Goal: Task Accomplishment & Management: Use online tool/utility

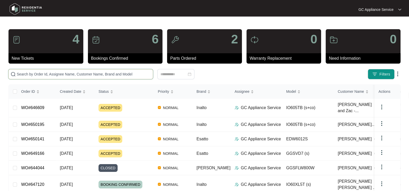
click at [64, 73] on input "text" at bounding box center [84, 74] width 134 height 6
click at [114, 73] on input "text" at bounding box center [84, 74] width 134 height 6
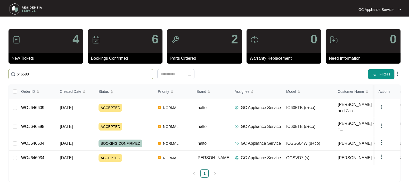
type input "646598"
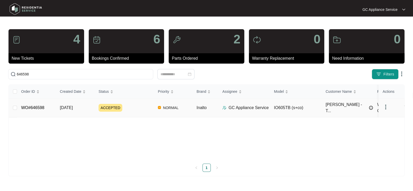
click at [94, 107] on td "ACCEPTED" at bounding box center [123, 107] width 59 height 19
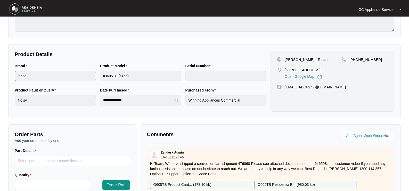
scroll to position [103, 0]
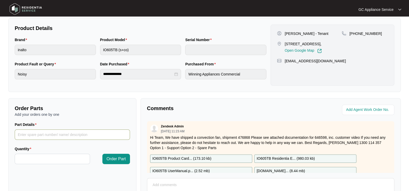
click at [41, 135] on input "Part Details" at bounding box center [72, 134] width 115 height 10
paste input "SP13274"
type input "SP13274 COOLING FAN"
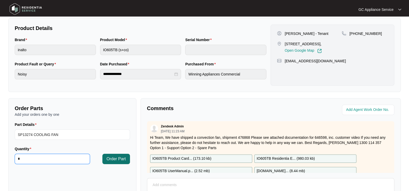
type input "*"
click at [120, 157] on span "Order Part" at bounding box center [116, 159] width 19 height 6
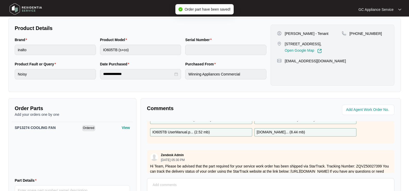
scroll to position [51, 0]
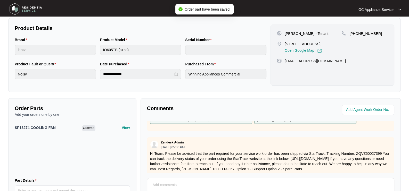
click at [167, 186] on textarea at bounding box center [271, 187] width 242 height 13
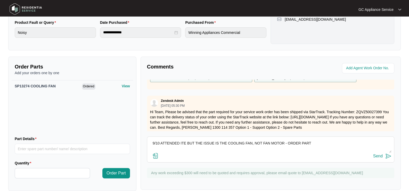
scroll to position [152, 0]
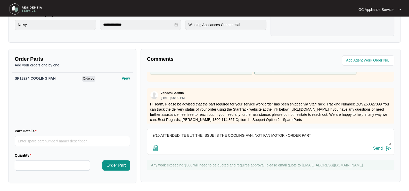
type textarea "9/10 ATTENDED ITE BUT THE ISSUE IS THE COOLING FAN, NOT FAN MOTOR - ORDER PART"
click at [379, 148] on div "Send" at bounding box center [379, 148] width 10 height 5
